Goal: Transaction & Acquisition: Download file/media

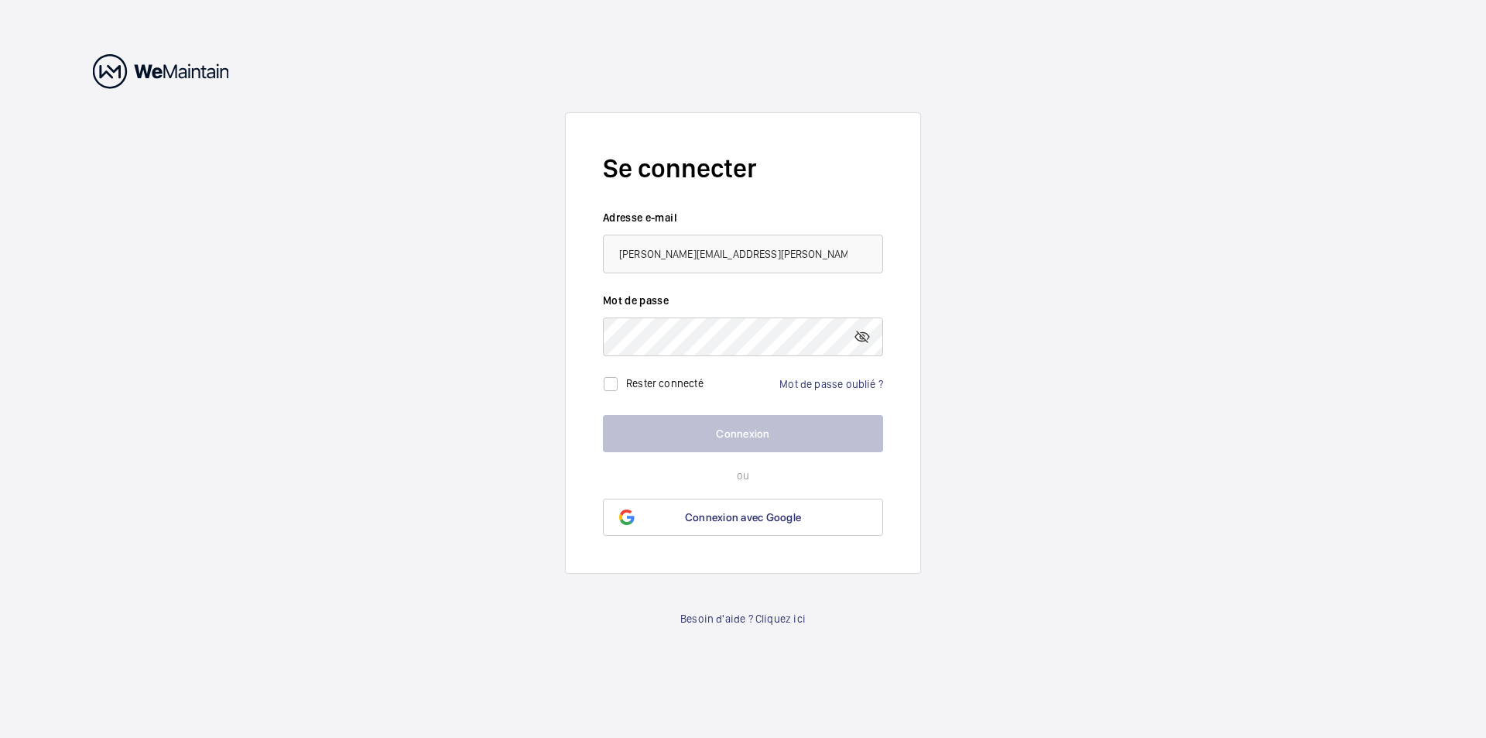
type input "[PERSON_NAME][EMAIL_ADDRESS][PERSON_NAME][DOMAIN_NAME]"
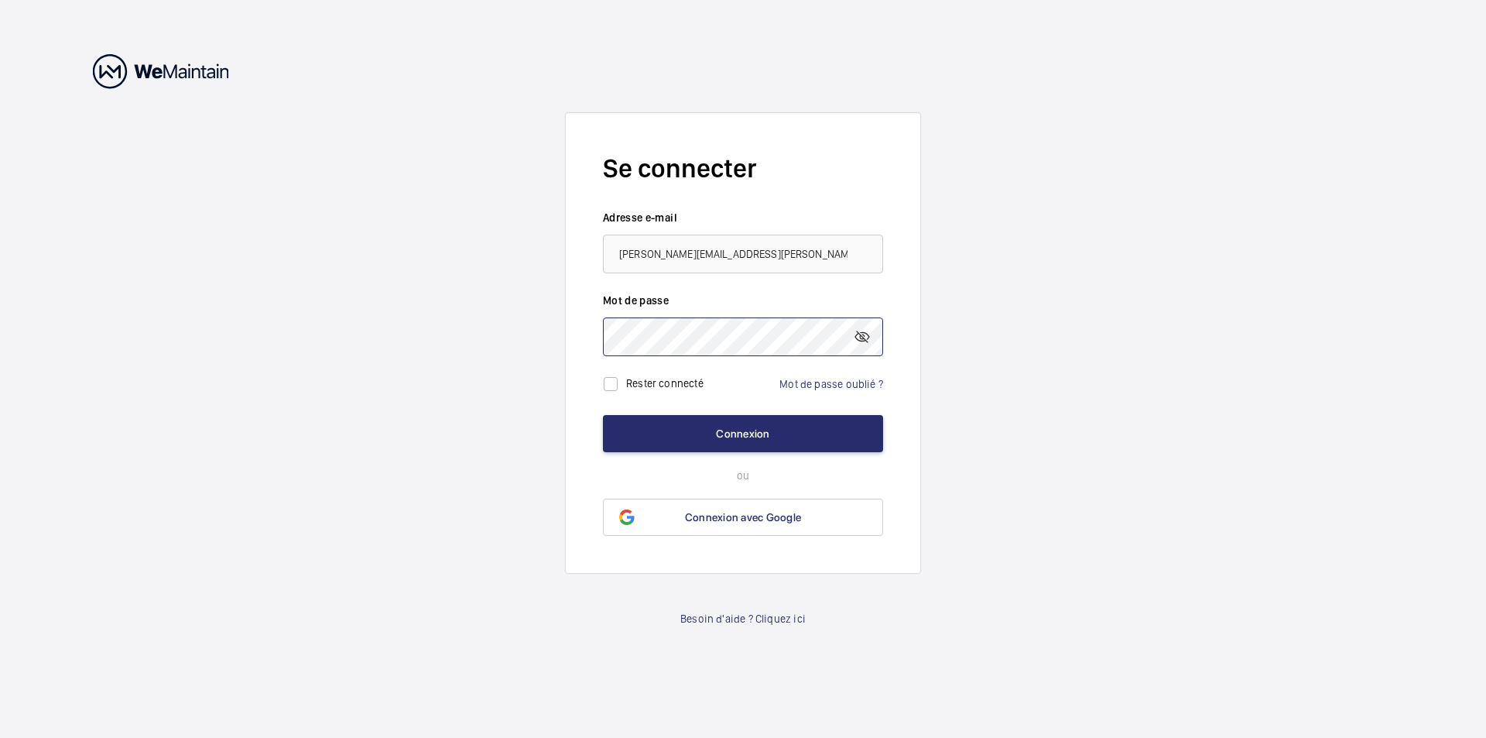
click at [603, 415] on button "Connexion" at bounding box center [743, 433] width 280 height 37
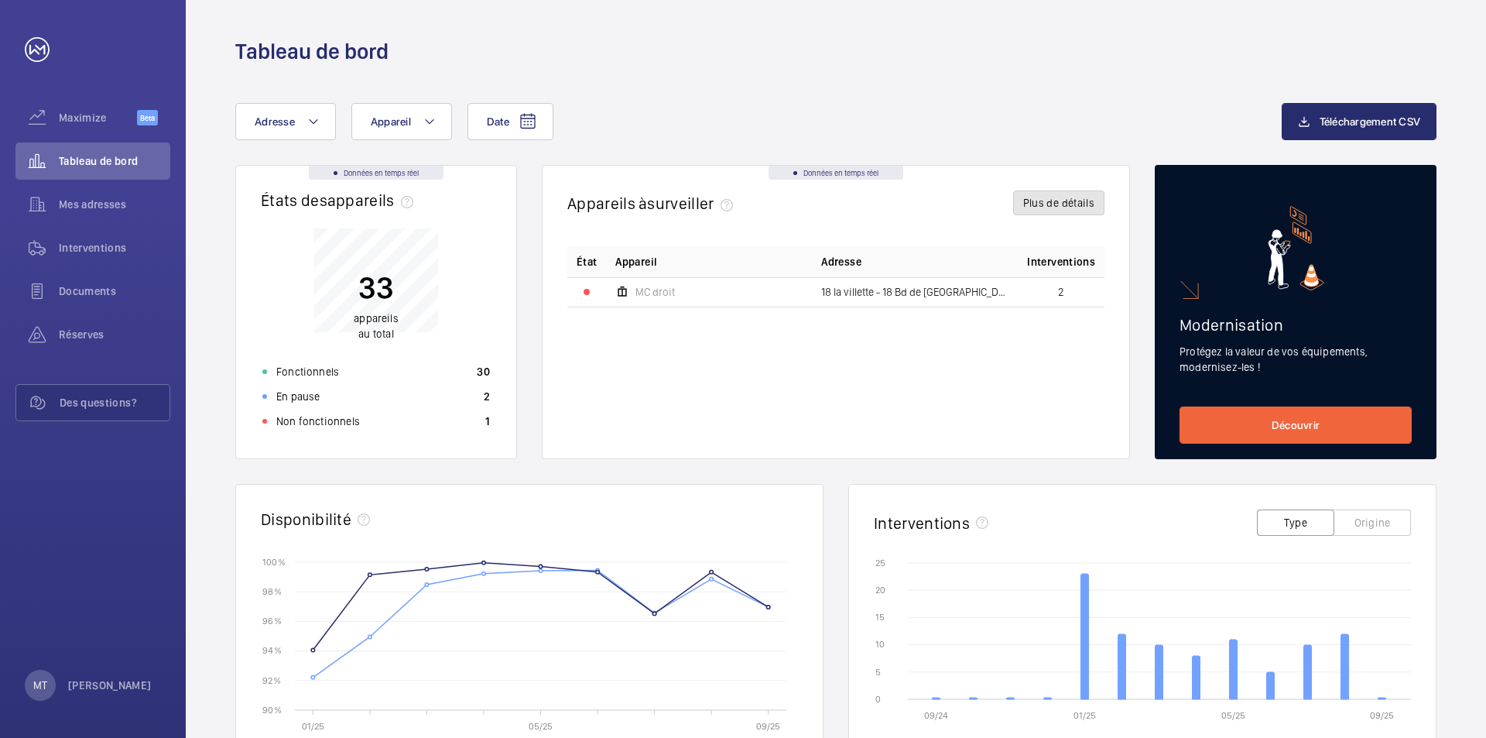
click at [1062, 207] on button "Plus de détails" at bounding box center [1058, 202] width 91 height 25
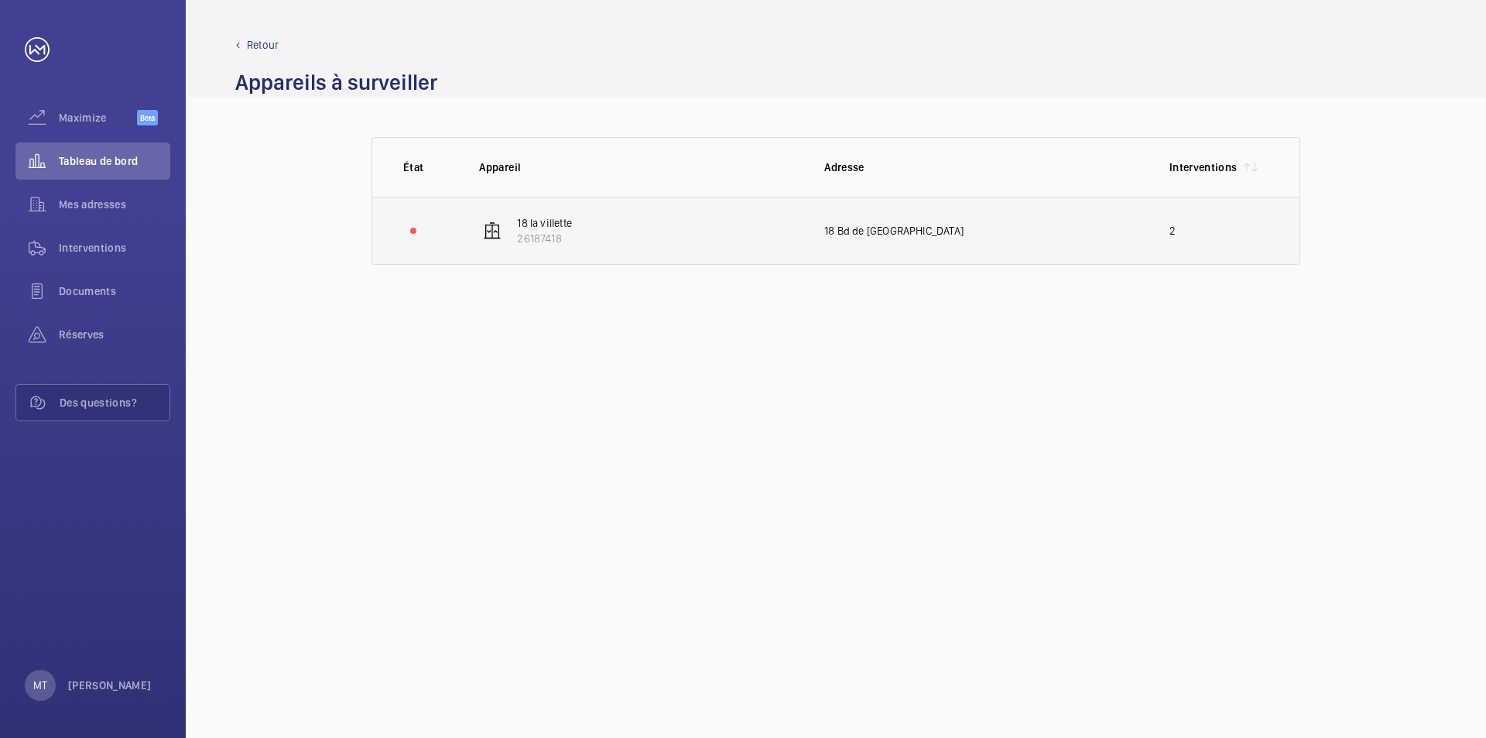
click at [545, 225] on p "18 la villette" at bounding box center [544, 222] width 55 height 15
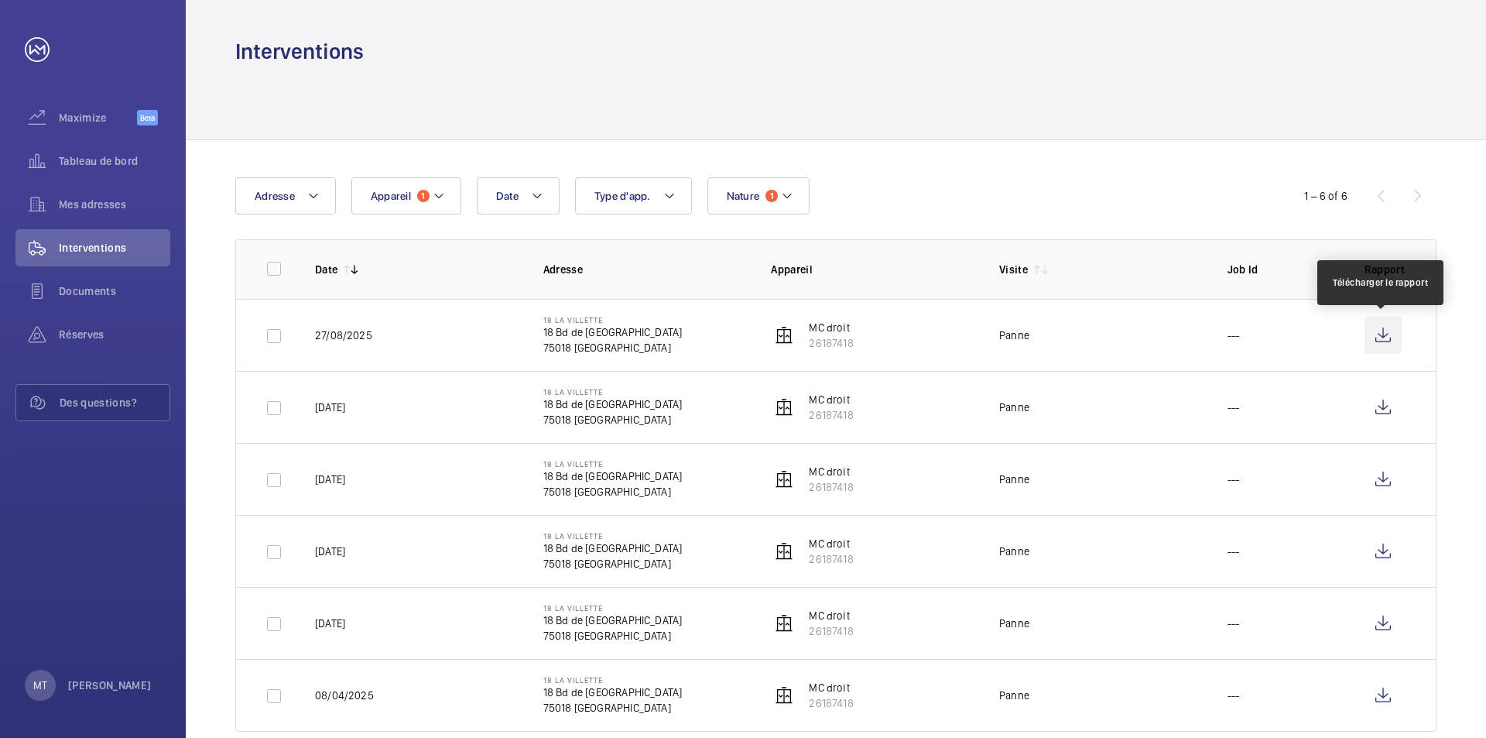
click at [1382, 334] on wm-front-icon-button at bounding box center [1382, 335] width 37 height 37
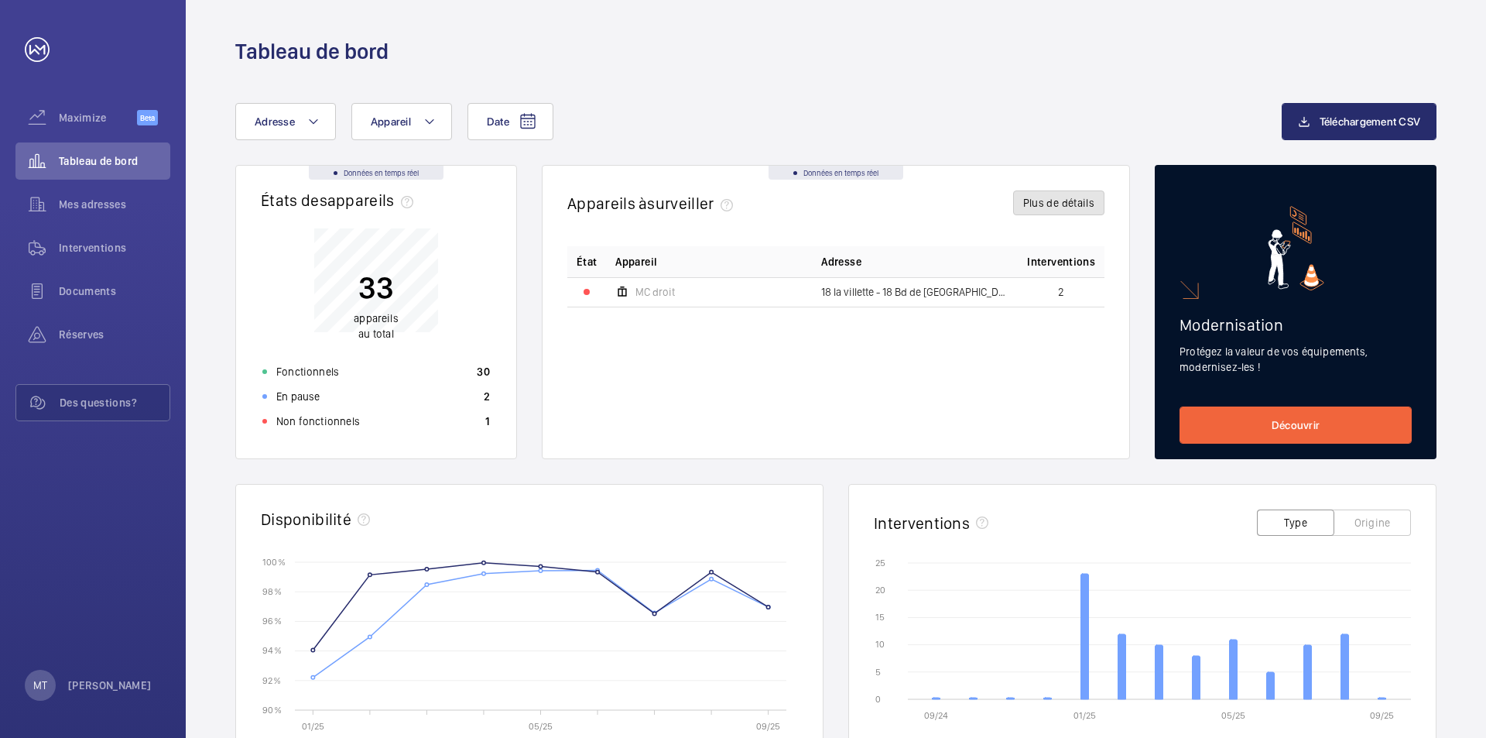
click at [1052, 205] on button "Plus de détails" at bounding box center [1058, 202] width 91 height 25
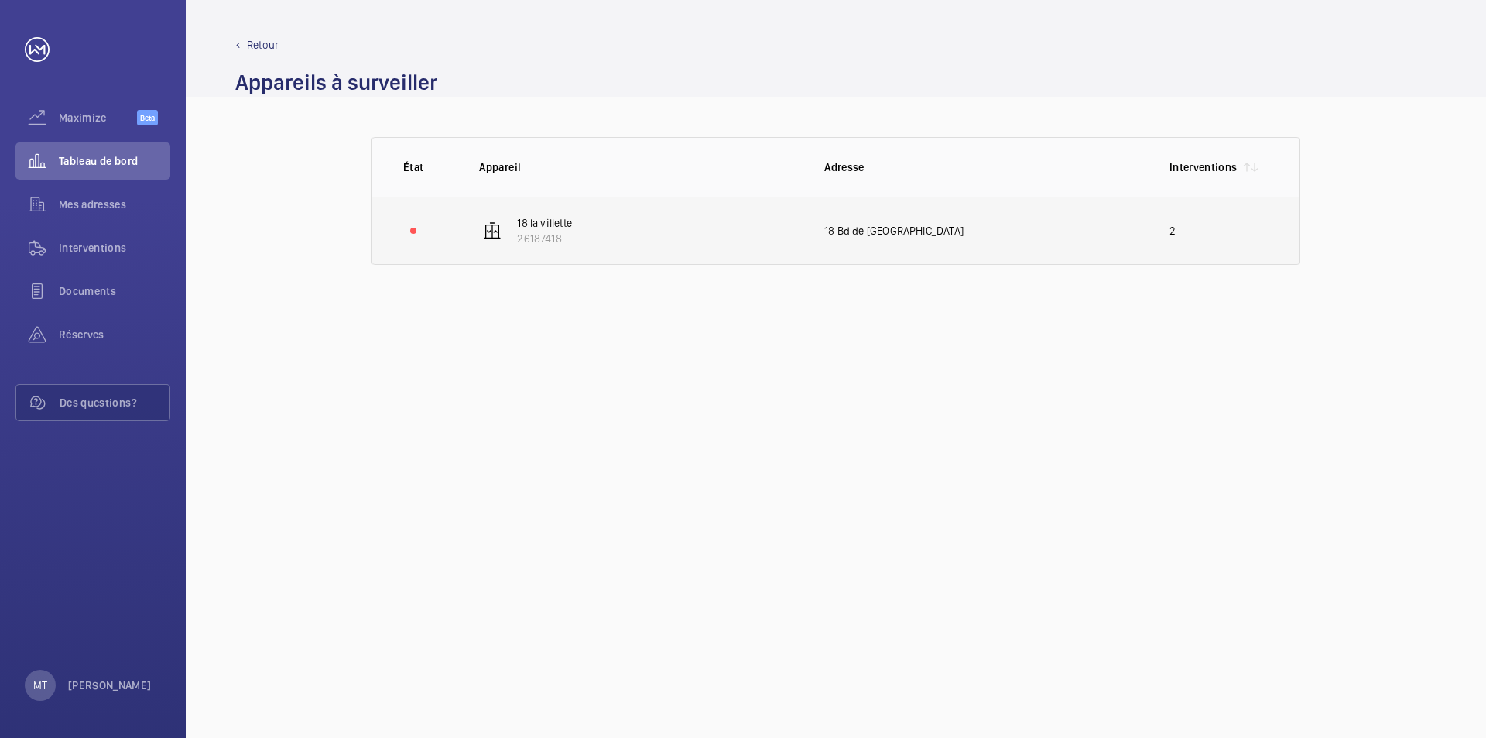
click at [851, 228] on div "18 Bd de [GEOGRAPHIC_DATA]" at bounding box center [984, 230] width 320 height 15
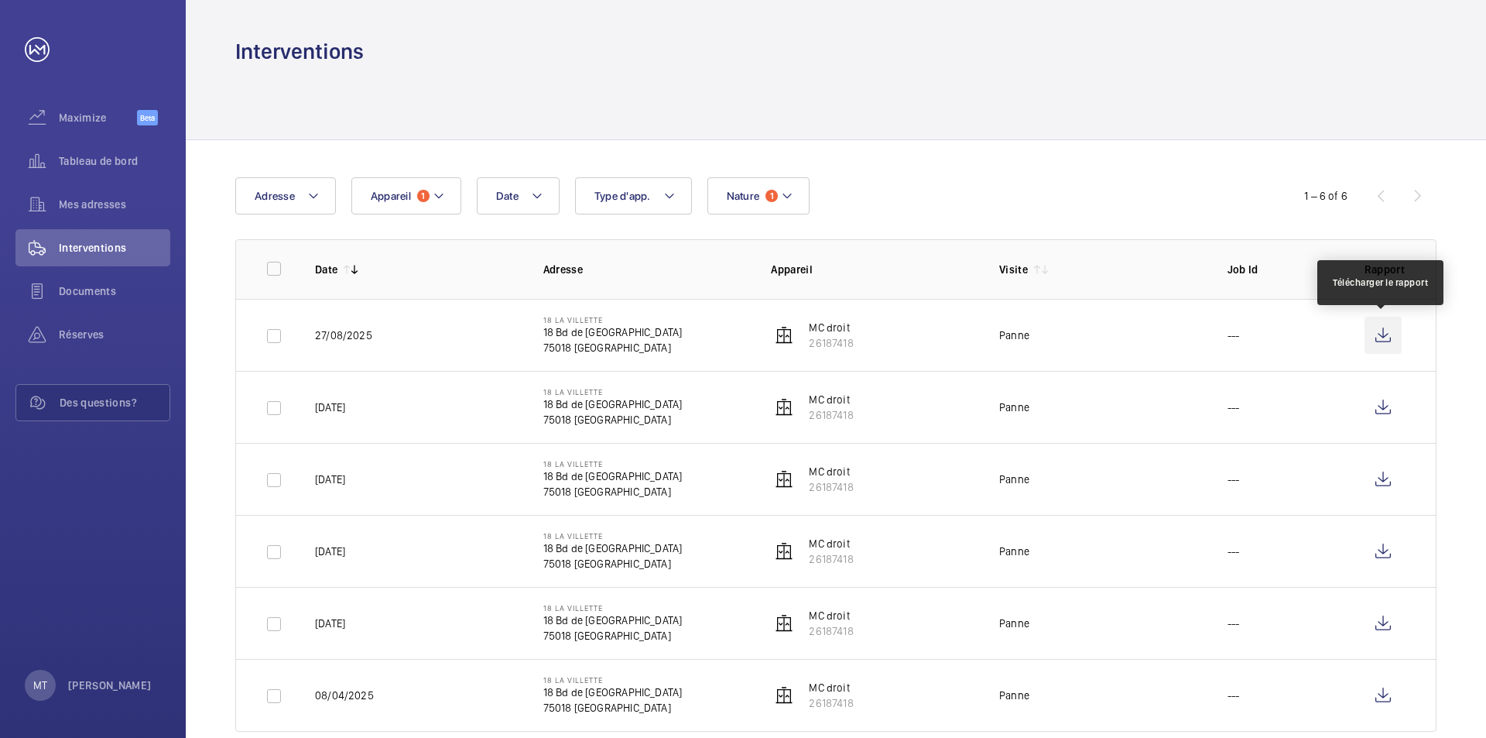
click at [1381, 341] on wm-front-icon-button at bounding box center [1382, 335] width 37 height 37
click at [1374, 330] on wm-front-icon-button at bounding box center [1382, 335] width 37 height 37
